Goal: Task Accomplishment & Management: Use online tool/utility

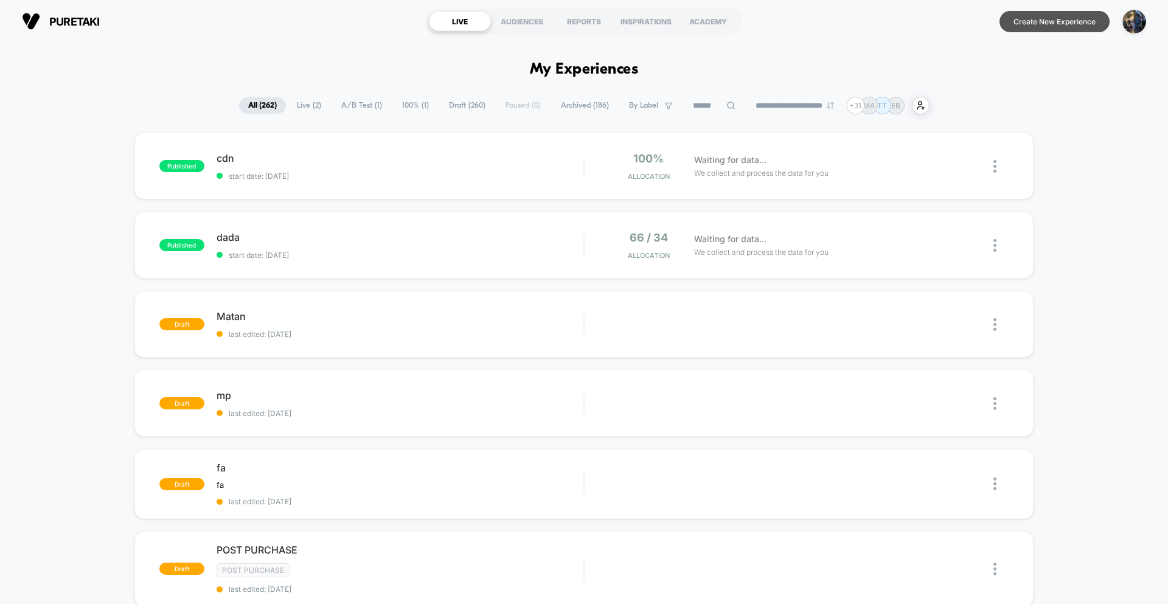
click at [1035, 23] on button "Create New Experience" at bounding box center [1054, 21] width 110 height 21
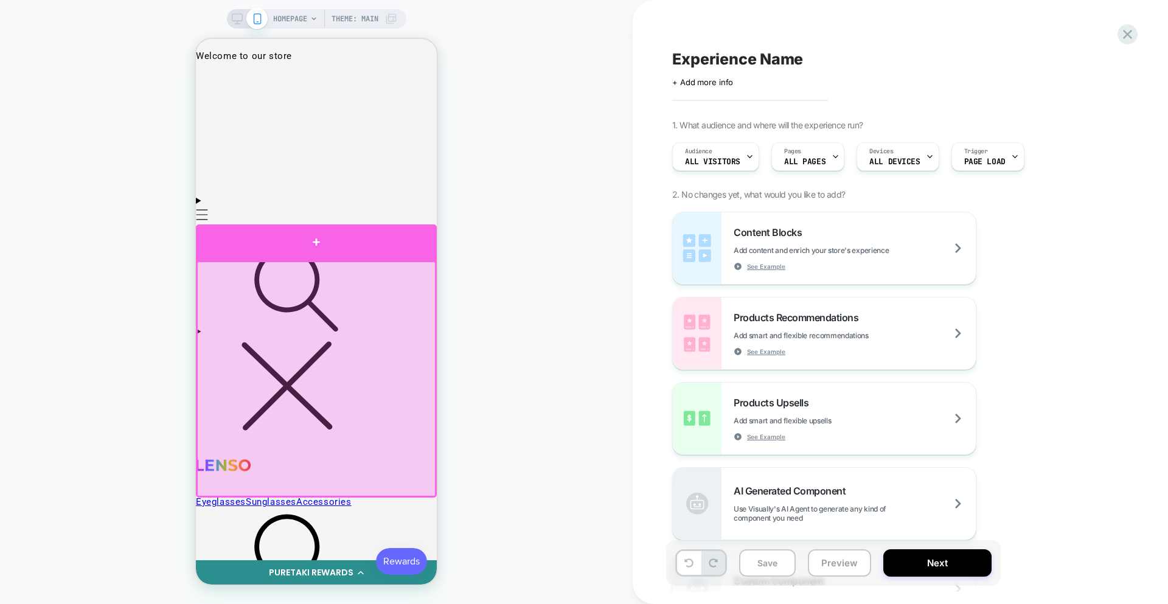
drag, startPoint x: 310, startPoint y: 247, endPoint x: 413, endPoint y: 257, distance: 103.9
click at [310, 247] on div at bounding box center [316, 242] width 241 height 36
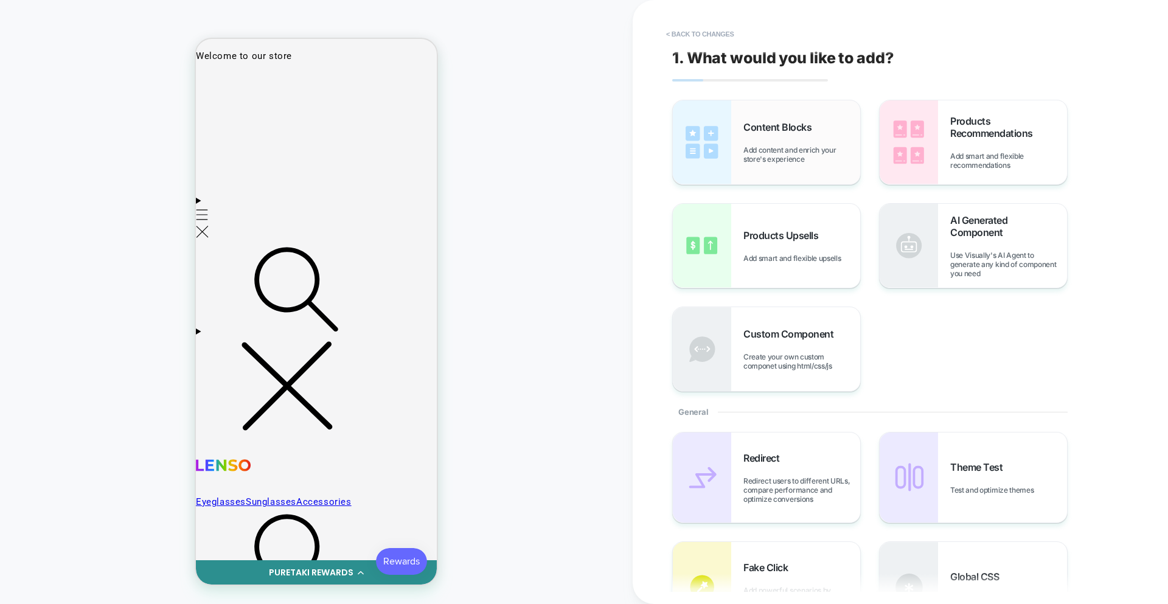
click at [781, 133] on span "Content Blocks" at bounding box center [780, 127] width 74 height 12
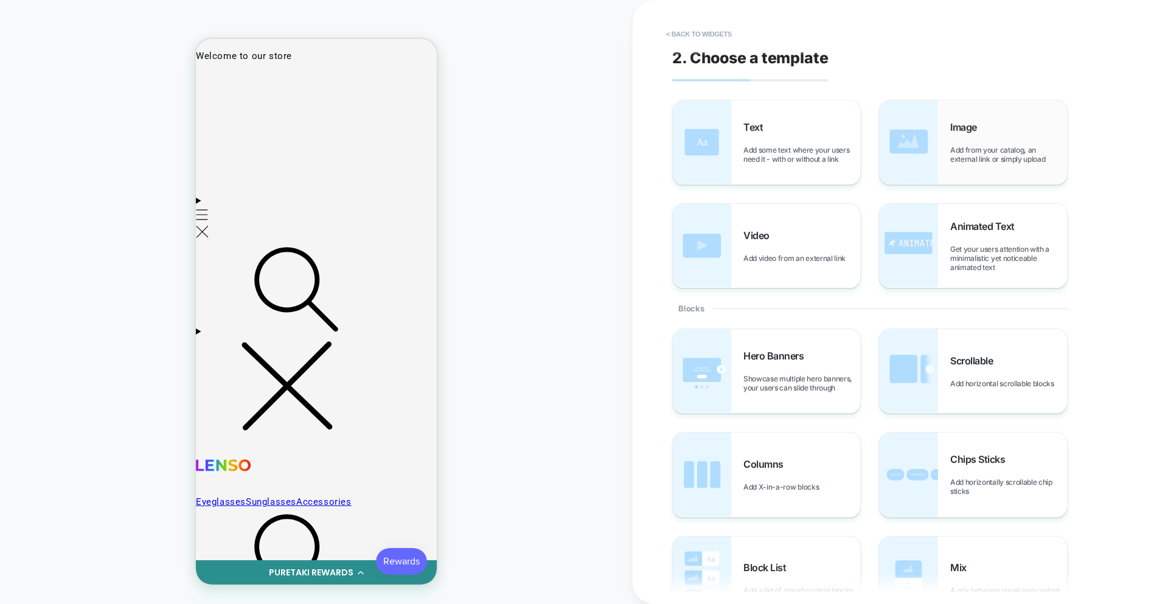
click at [985, 142] on div "Image Add from your catalog, an external link or simply upload" at bounding box center [1008, 142] width 117 height 43
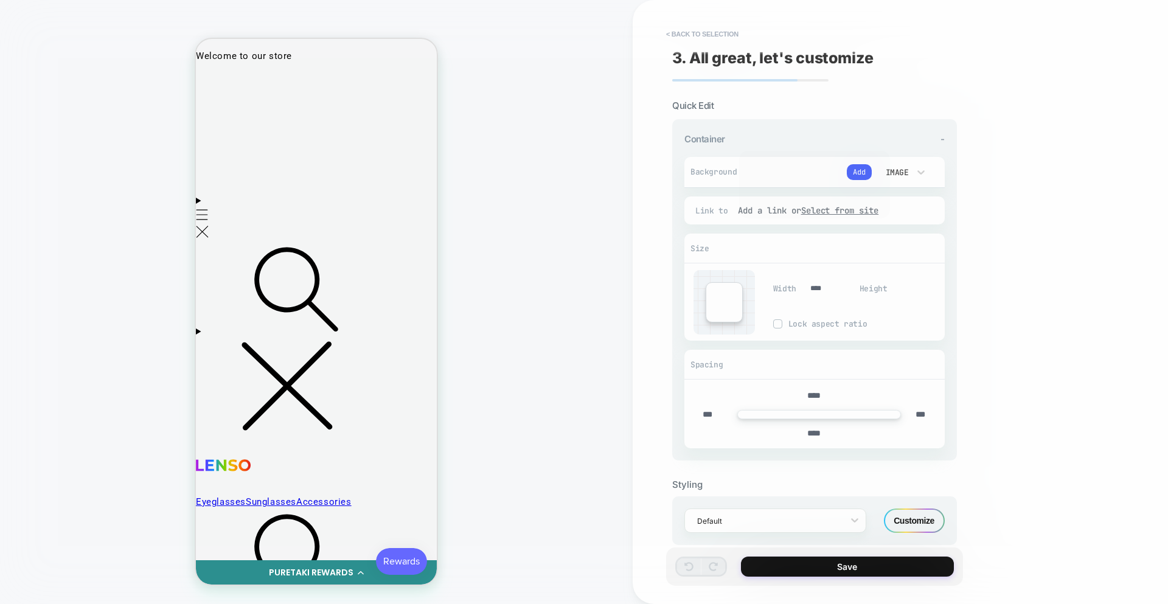
scroll to position [55, 0]
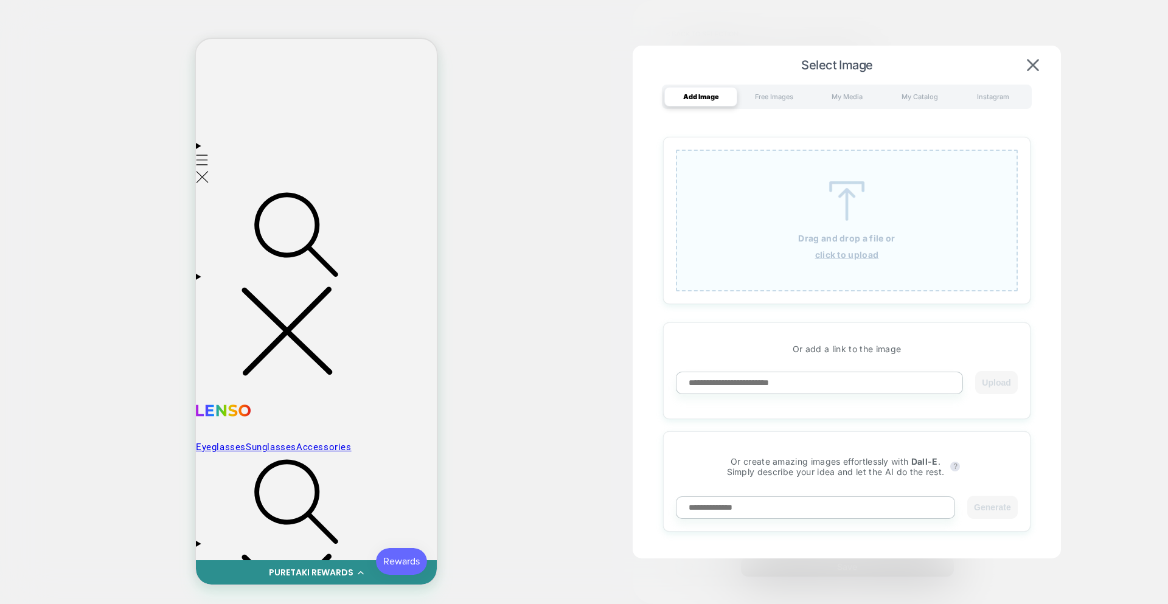
click at [843, 245] on div "Drag and drop a file or click to upload" at bounding box center [847, 221] width 342 height 142
click at [838, 243] on div "Drag and drop a file or click to upload" at bounding box center [847, 221] width 342 height 142
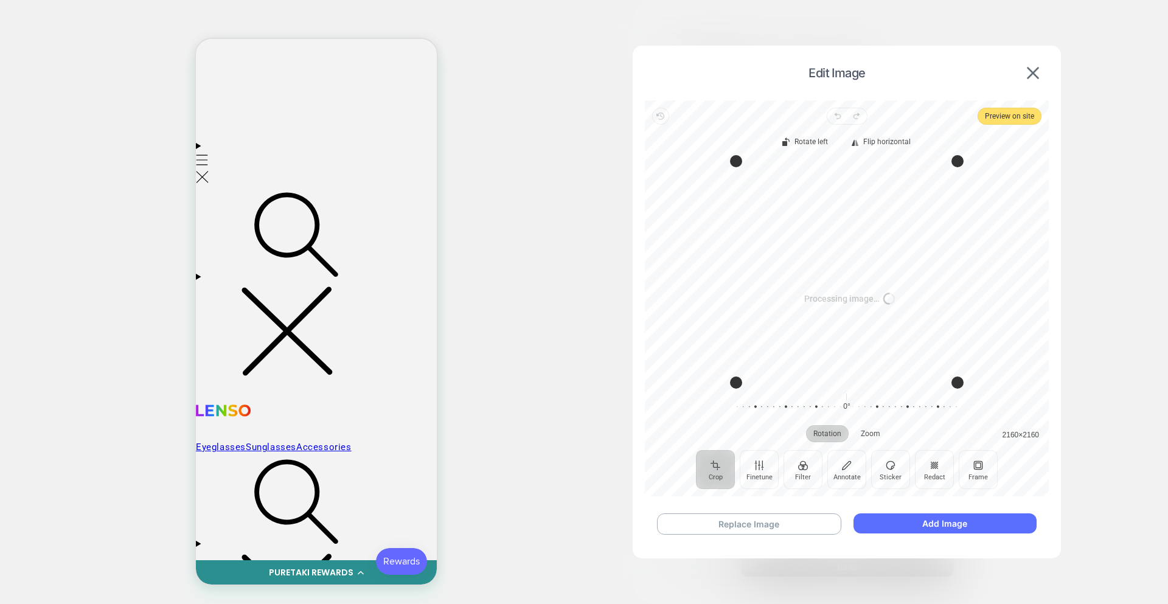
drag, startPoint x: 920, startPoint y: 502, endPoint x: 922, endPoint y: 523, distance: 20.7
click at [920, 507] on div "Replace Image Add Image" at bounding box center [847, 524] width 404 height 46
click at [922, 523] on button "Add Image" at bounding box center [944, 523] width 183 height 20
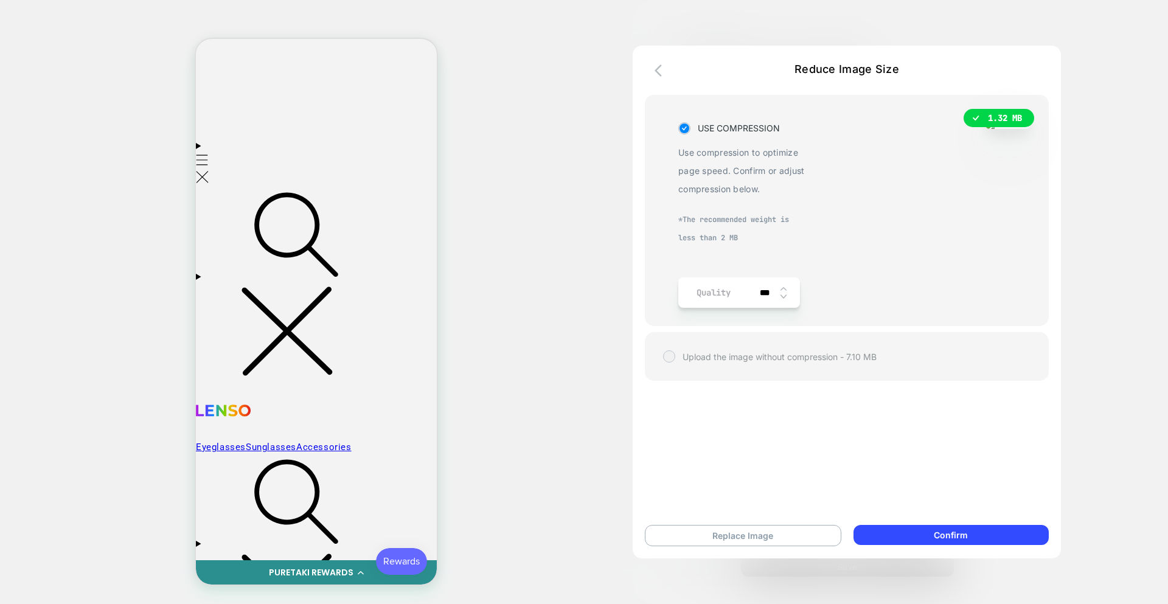
click at [664, 350] on div "Upload the image without compression - 7.10 MB" at bounding box center [846, 356] width 367 height 12
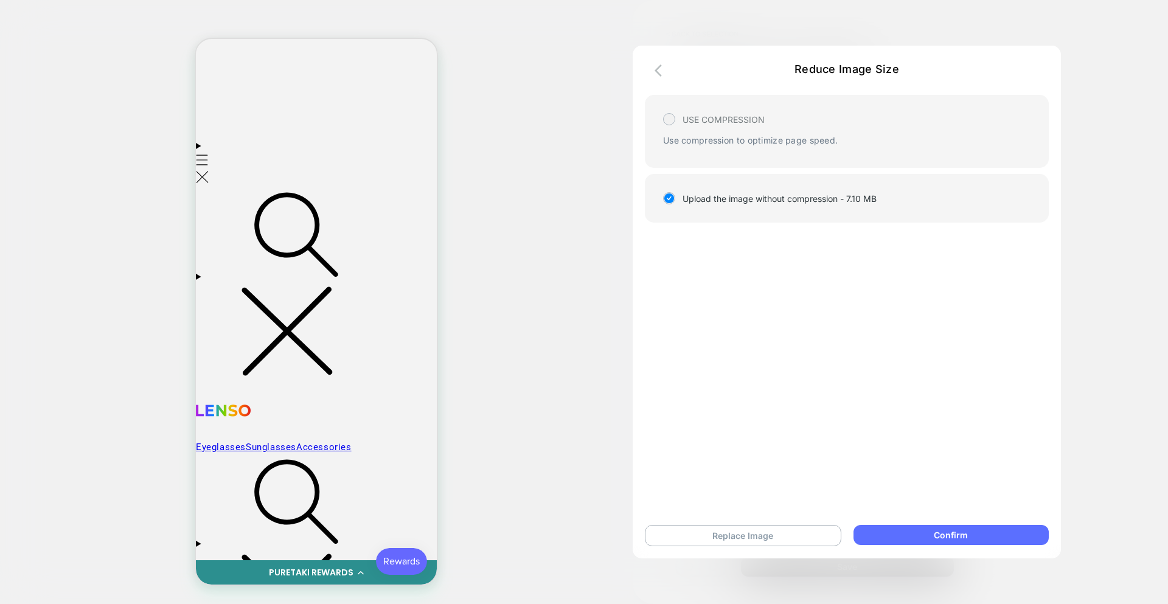
click at [953, 537] on button "Confirm" at bounding box center [950, 535] width 195 height 20
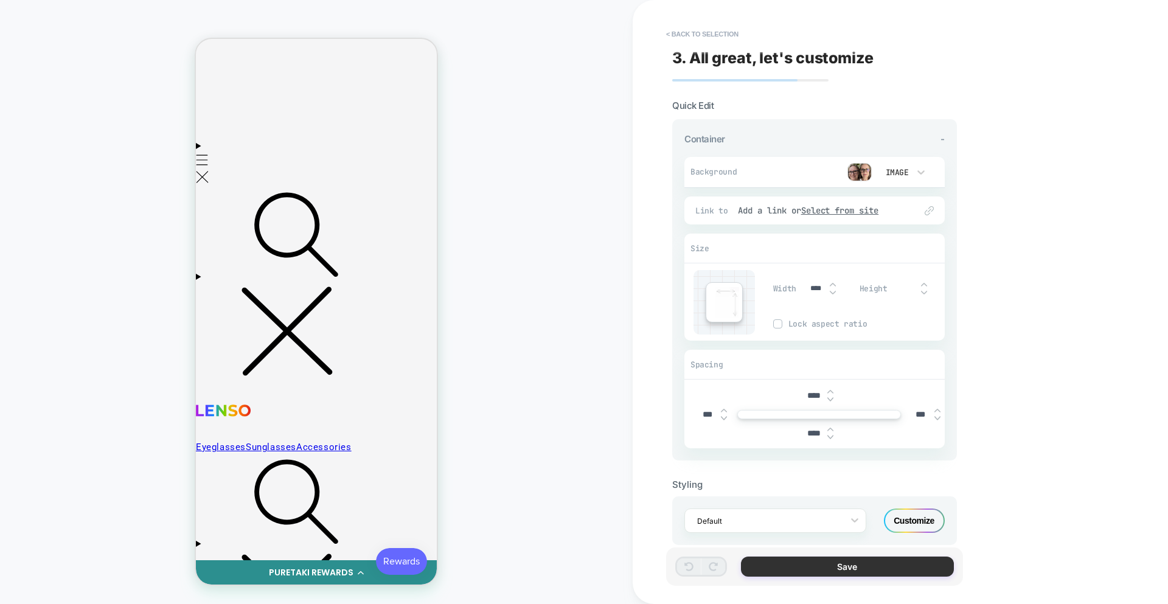
click at [856, 562] on button "Save" at bounding box center [847, 567] width 213 height 20
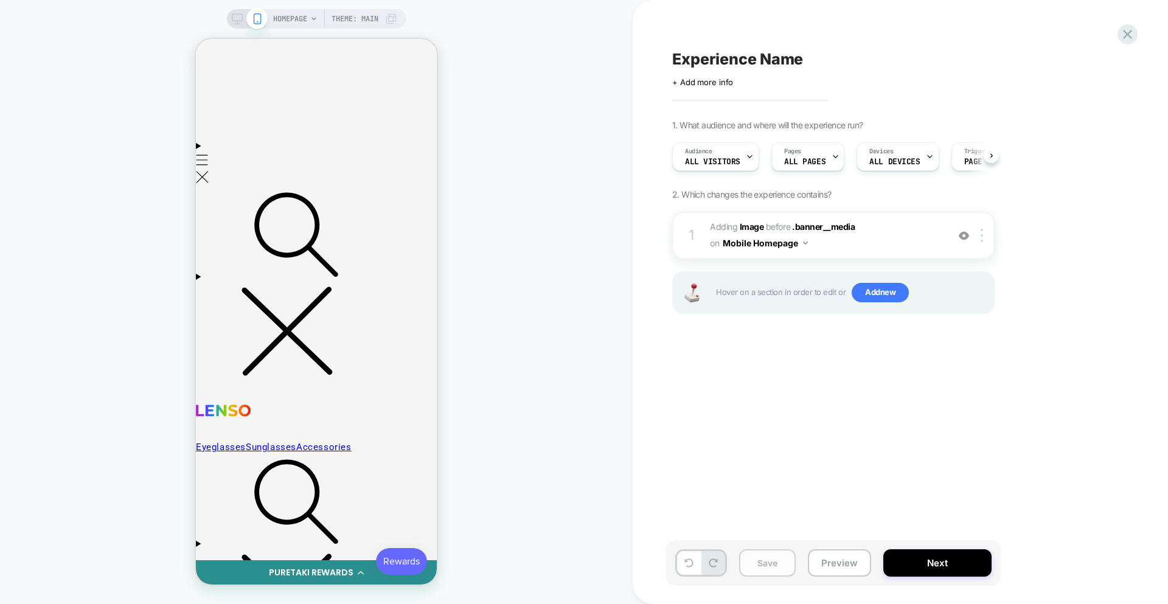
scroll to position [0, 1]
click at [770, 561] on button "Save" at bounding box center [767, 562] width 57 height 27
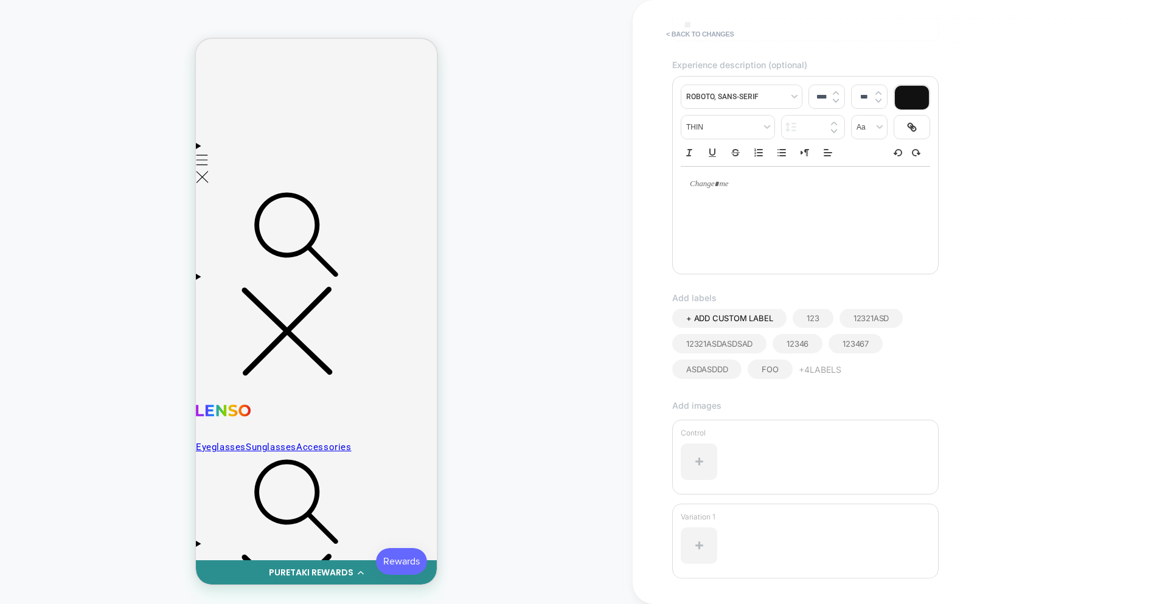
scroll to position [220, 0]
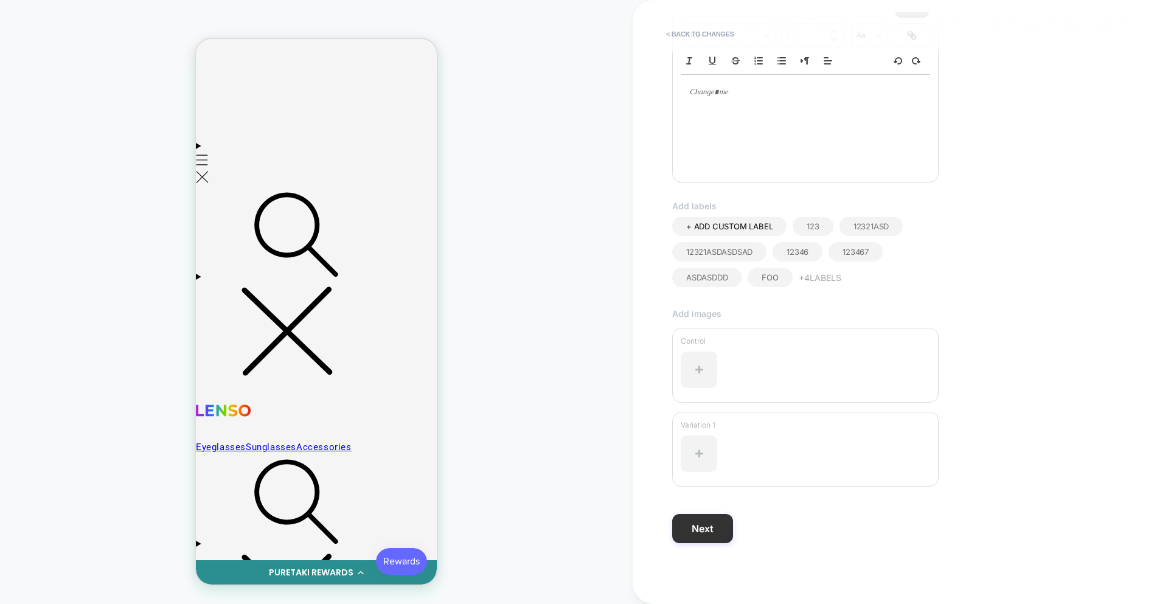
type input "**"
click at [726, 530] on button "Next" at bounding box center [702, 528] width 61 height 29
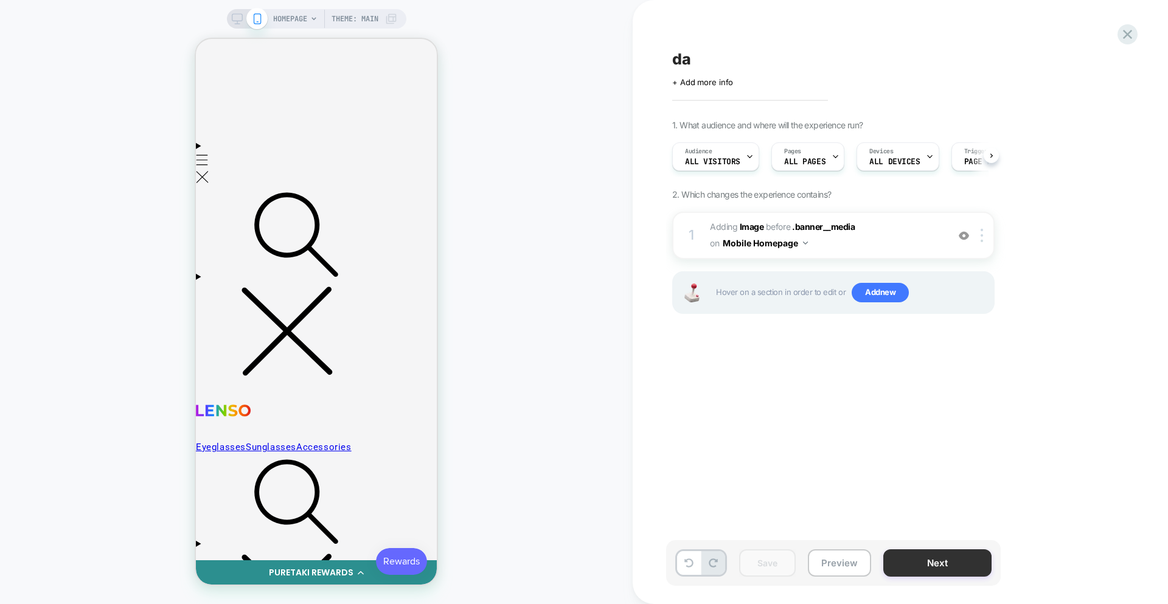
scroll to position [0, 1]
click at [856, 566] on button "Preview" at bounding box center [839, 562] width 63 height 27
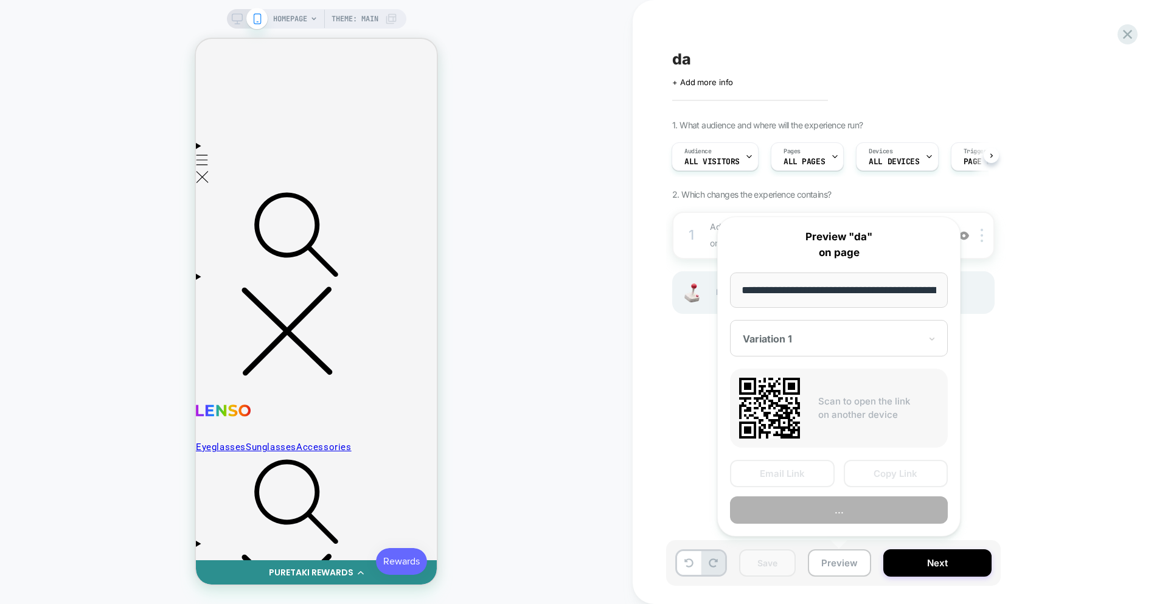
scroll to position [0, 57]
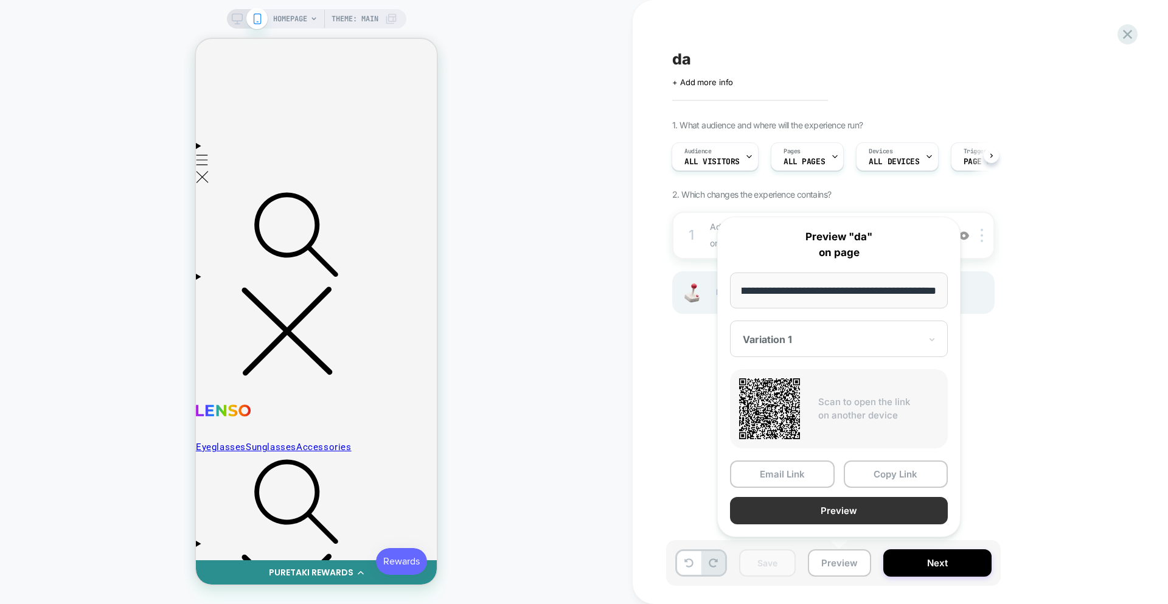
click at [845, 509] on button "Preview" at bounding box center [839, 510] width 218 height 27
